Goal: Task Accomplishment & Management: Manage account settings

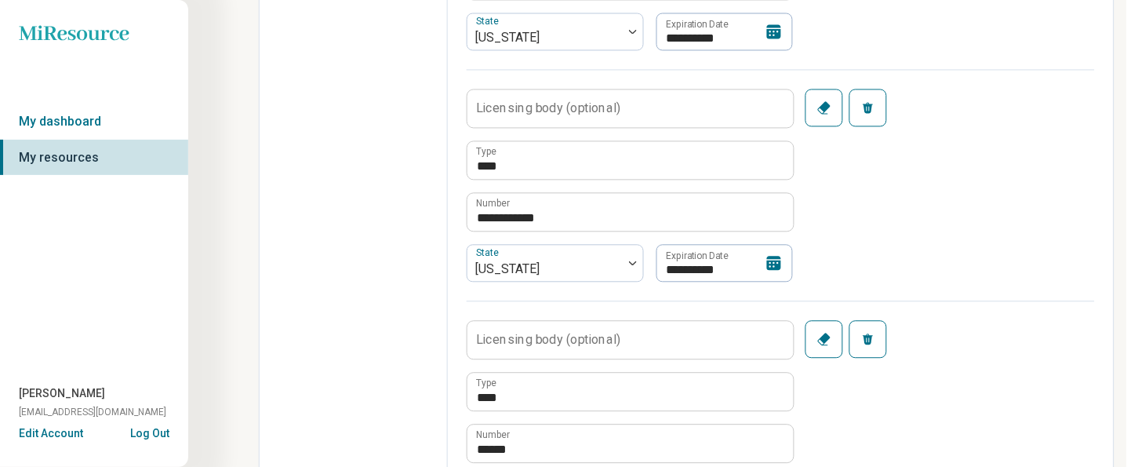
scroll to position [627, 0]
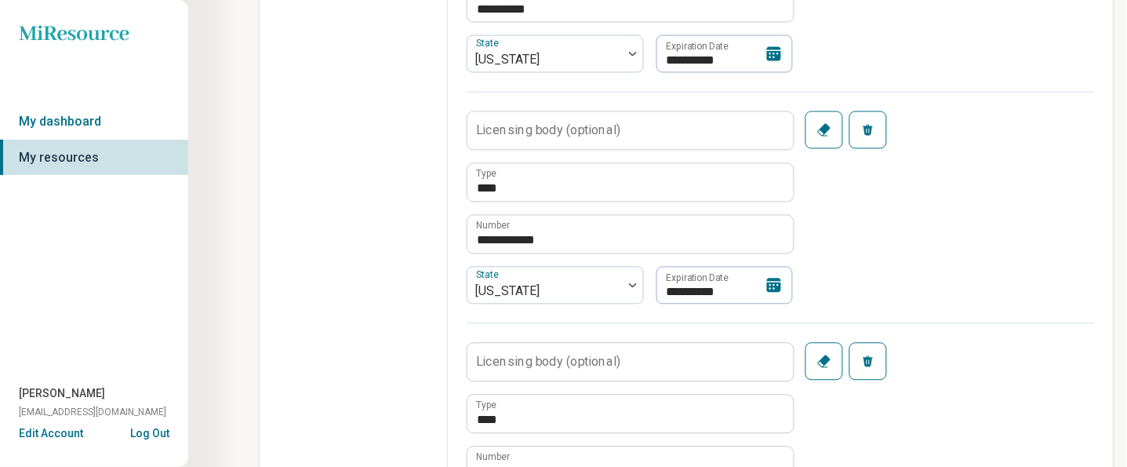
click at [777, 282] on icon at bounding box center [774, 285] width 19 height 19
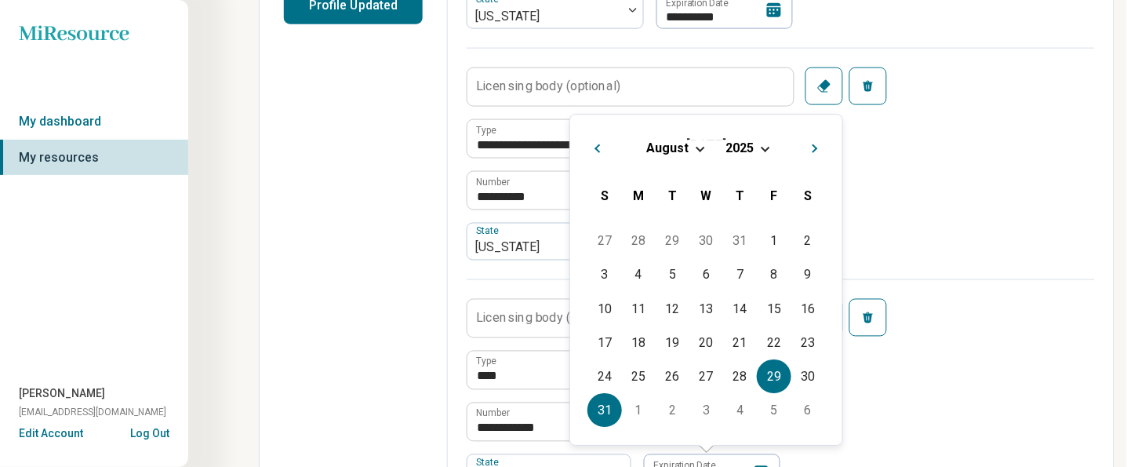
scroll to position [418, 0]
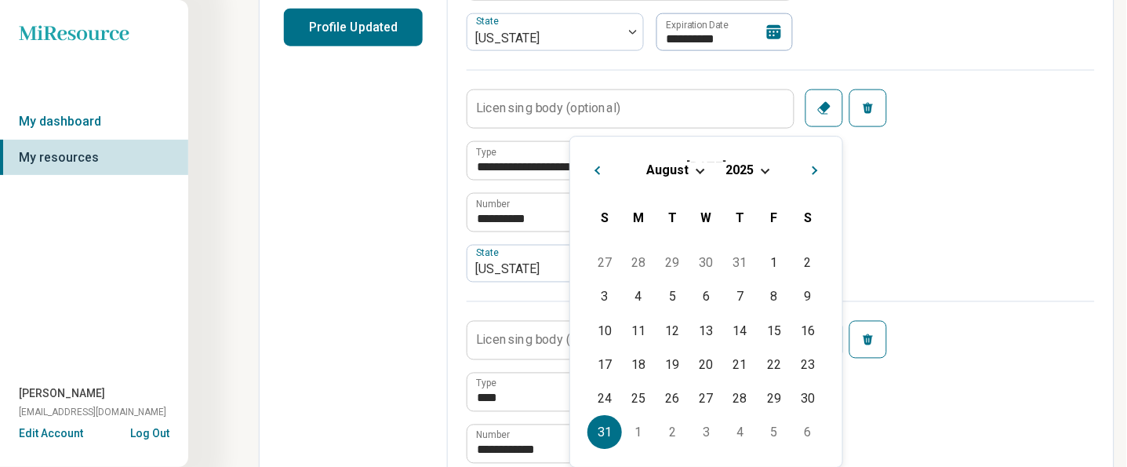
click at [766, 177] on div "[DATE]" at bounding box center [706, 170] width 247 height 16
click at [762, 167] on span "Choose Date" at bounding box center [765, 169] width 9 height 9
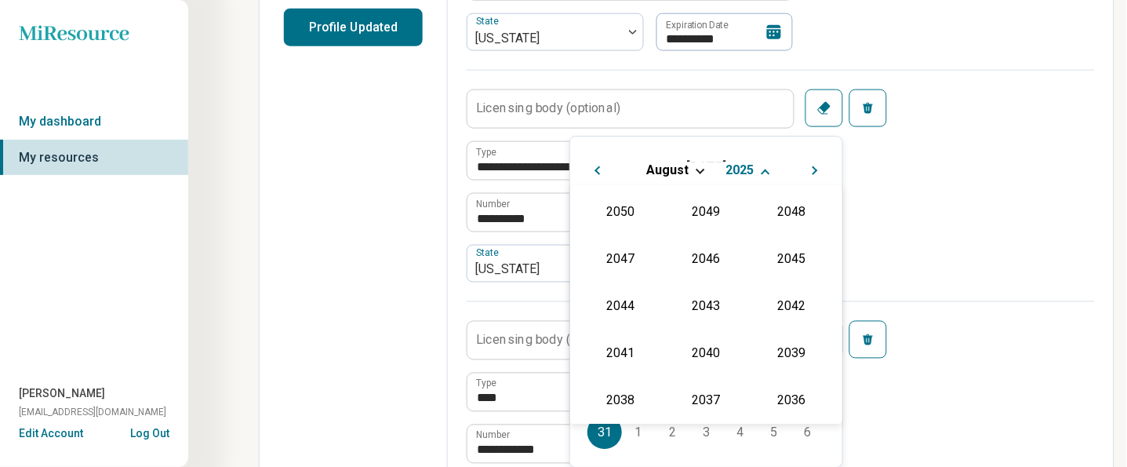
scroll to position [283, 0]
click at [635, 300] on div "2026" at bounding box center [621, 305] width 76 height 28
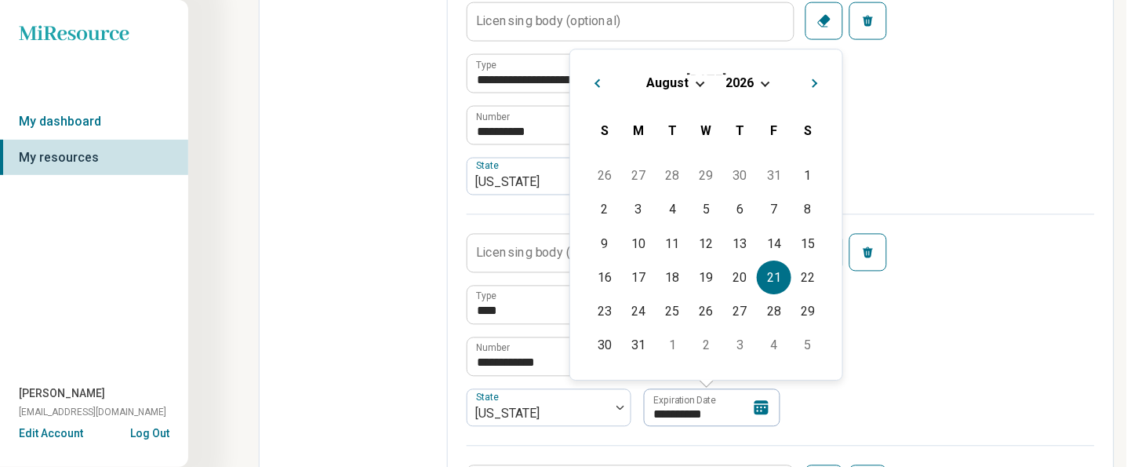
scroll to position [627, 0]
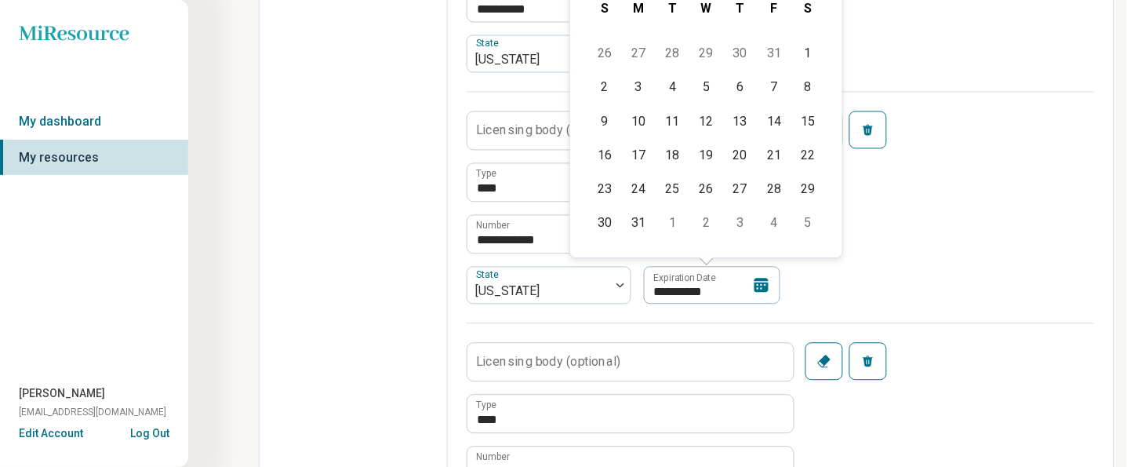
click at [921, 271] on div "**********" at bounding box center [781, 207] width 628 height 231
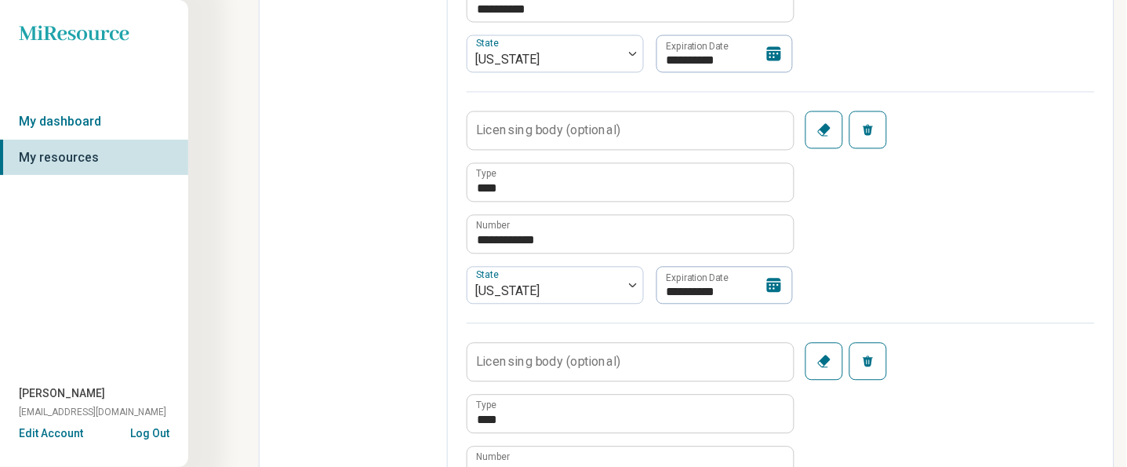
click at [766, 289] on icon at bounding box center [774, 285] width 19 height 19
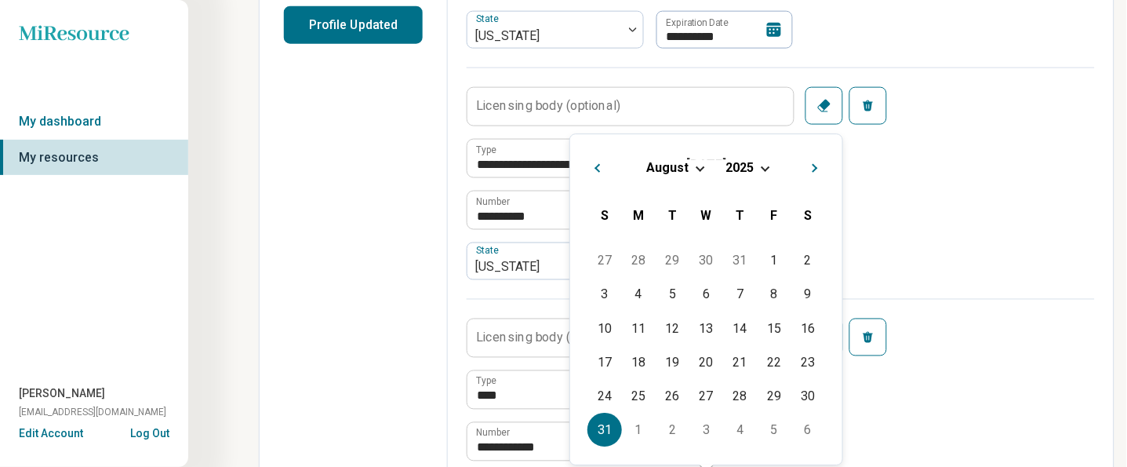
scroll to position [418, 0]
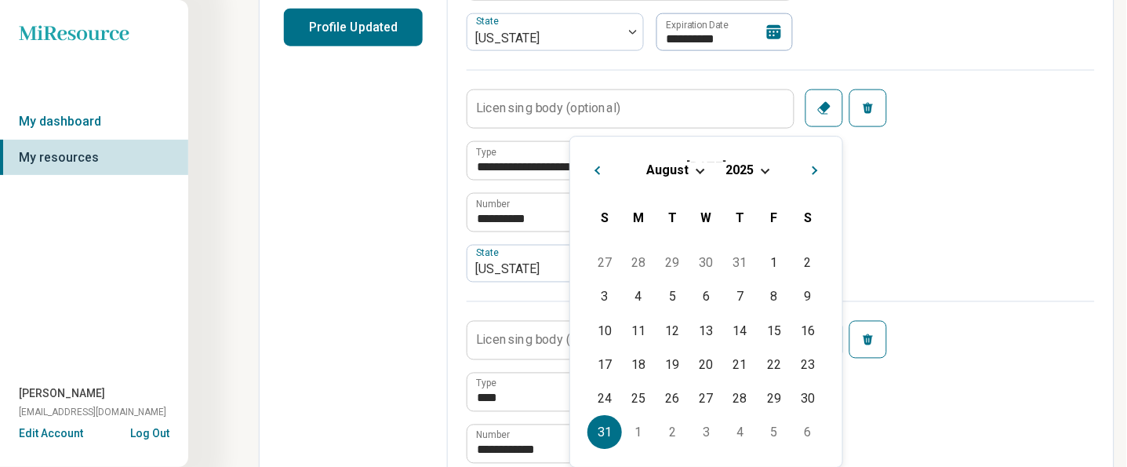
click at [755, 166] on div "[DATE]" at bounding box center [706, 170] width 247 height 16
click at [760, 172] on div "[DATE]" at bounding box center [706, 170] width 247 height 16
click at [763, 170] on span "Choose Date" at bounding box center [765, 169] width 9 height 9
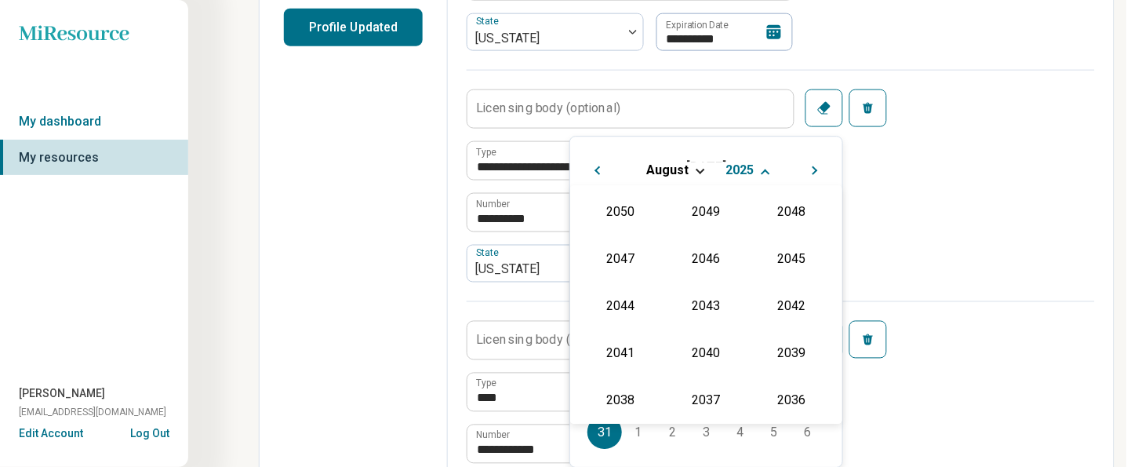
scroll to position [283, 0]
click at [622, 300] on div "2026" at bounding box center [621, 305] width 76 height 28
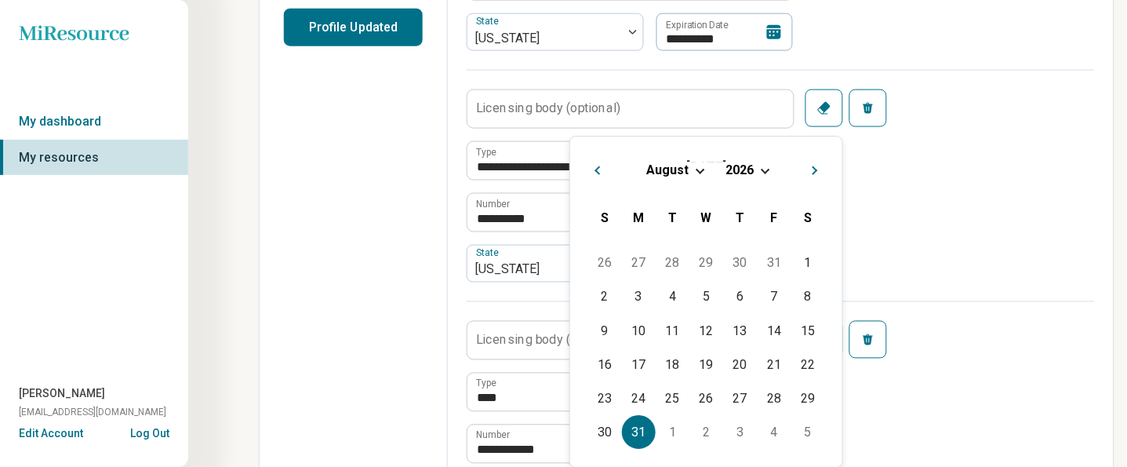
click at [636, 428] on div "31" at bounding box center [639, 433] width 34 height 34
type textarea "*"
type input "**********"
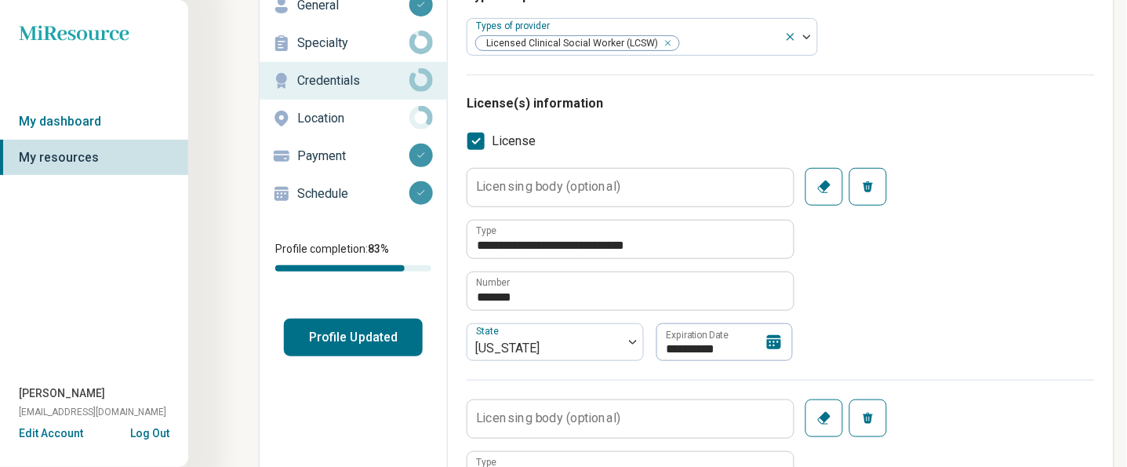
scroll to position [0, 0]
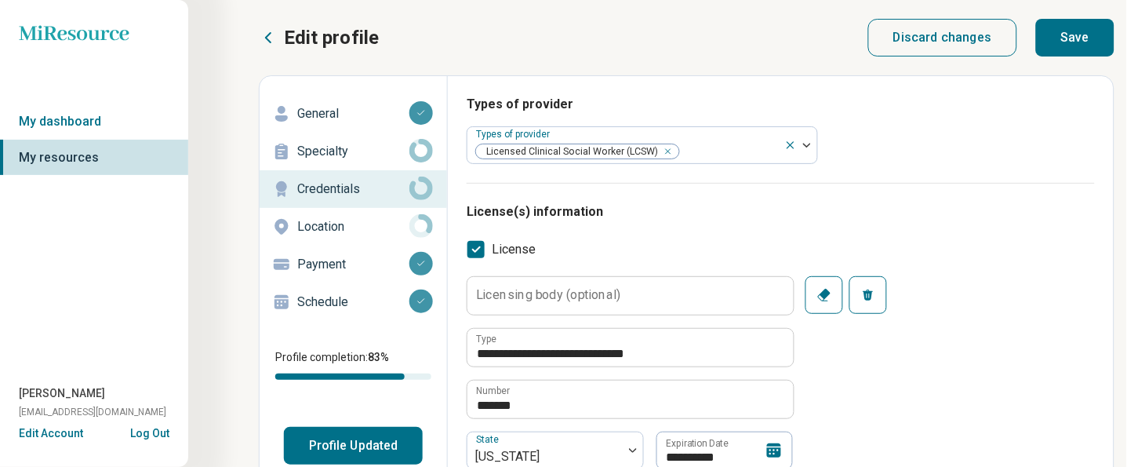
click at [1085, 45] on button "Save" at bounding box center [1075, 38] width 78 height 38
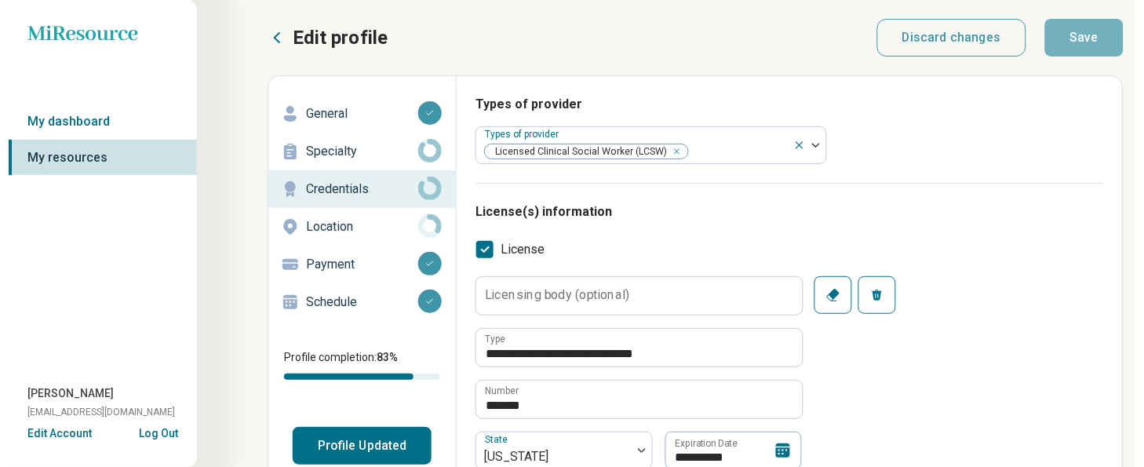
scroll to position [314, 0]
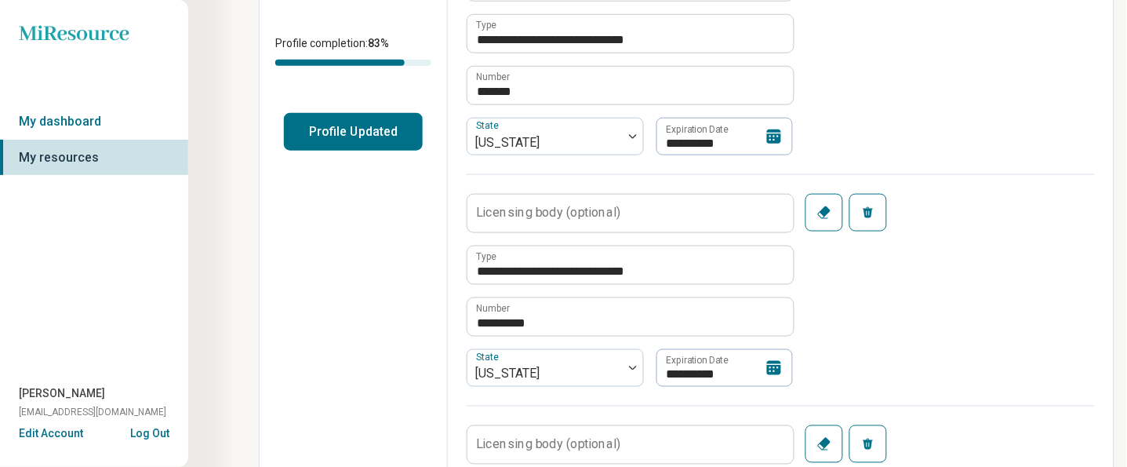
click at [341, 133] on button "Profile Updated" at bounding box center [353, 132] width 139 height 38
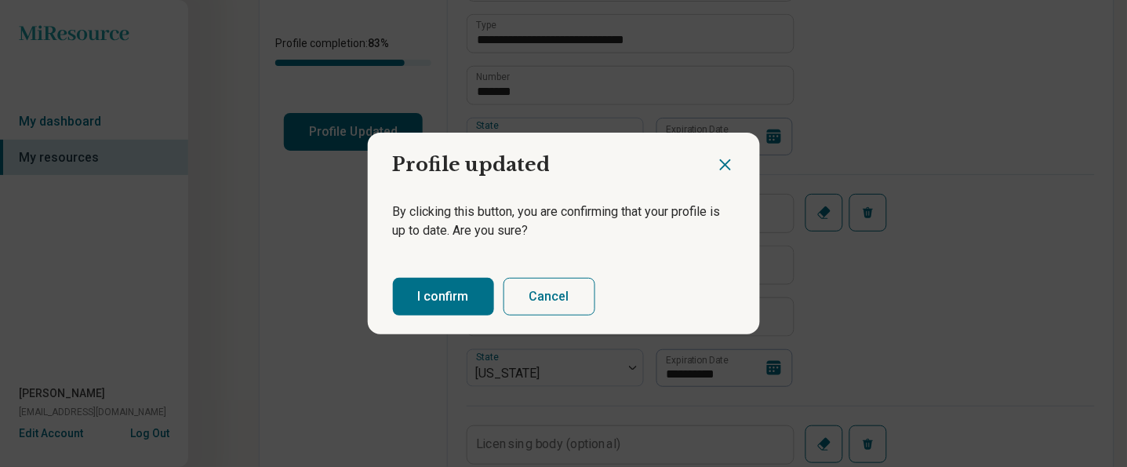
type textarea "*"
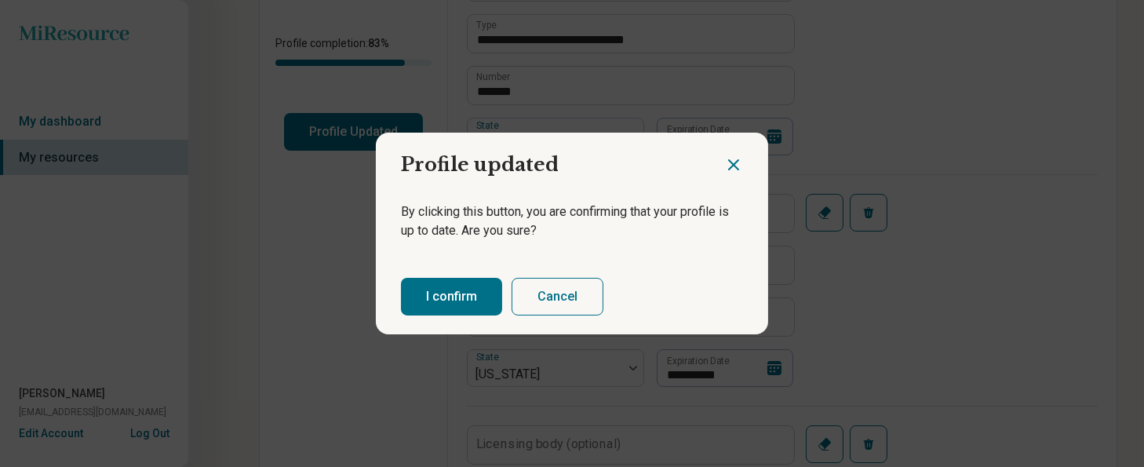
click at [420, 286] on button "I confirm" at bounding box center [451, 297] width 101 height 38
